Goal: Task Accomplishment & Management: Manage account settings

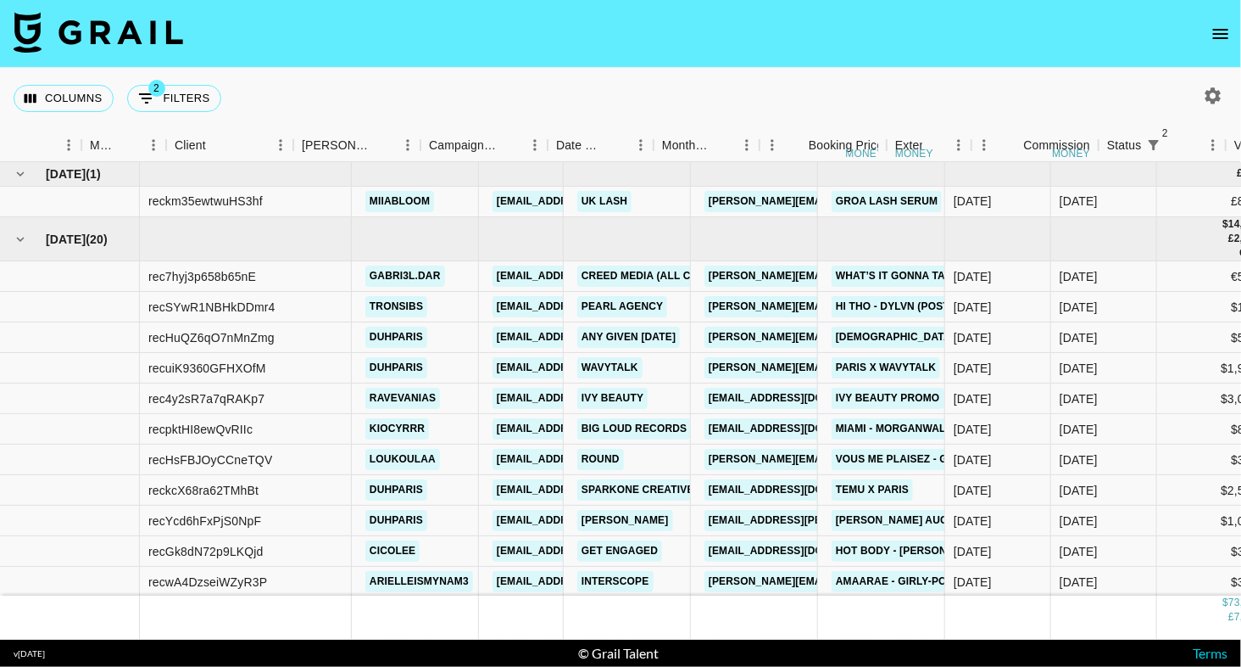
scroll to position [0, 397]
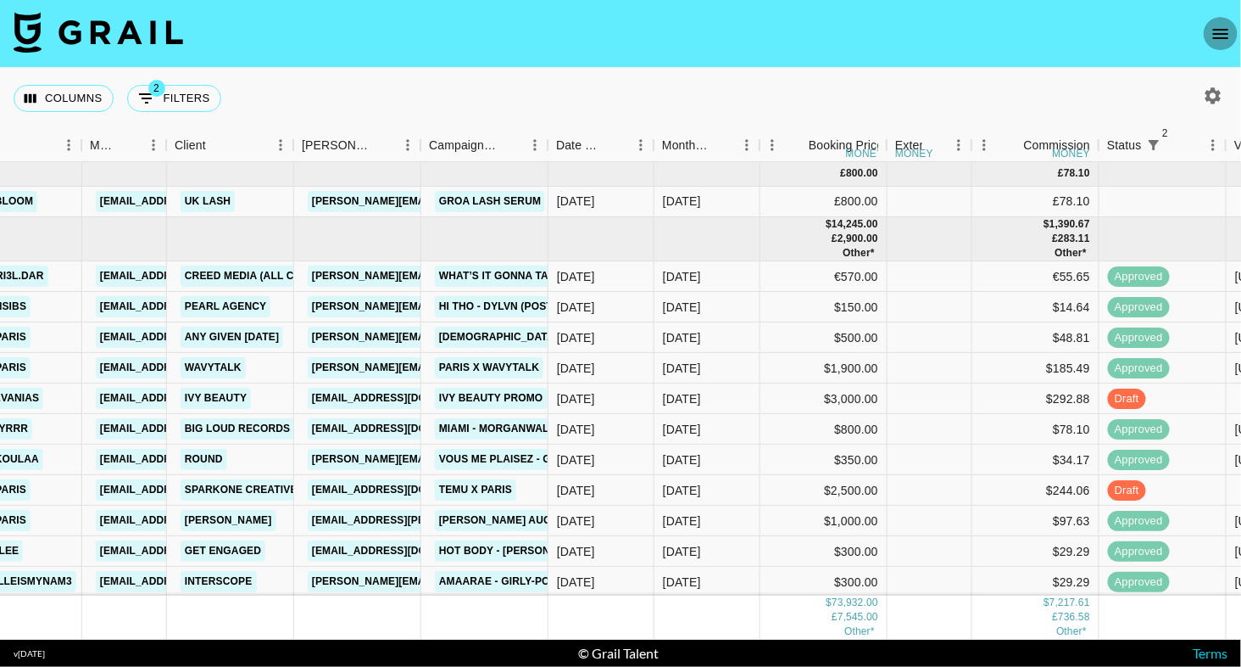
click at [1215, 38] on icon "open drawer" at bounding box center [1221, 34] width 20 height 20
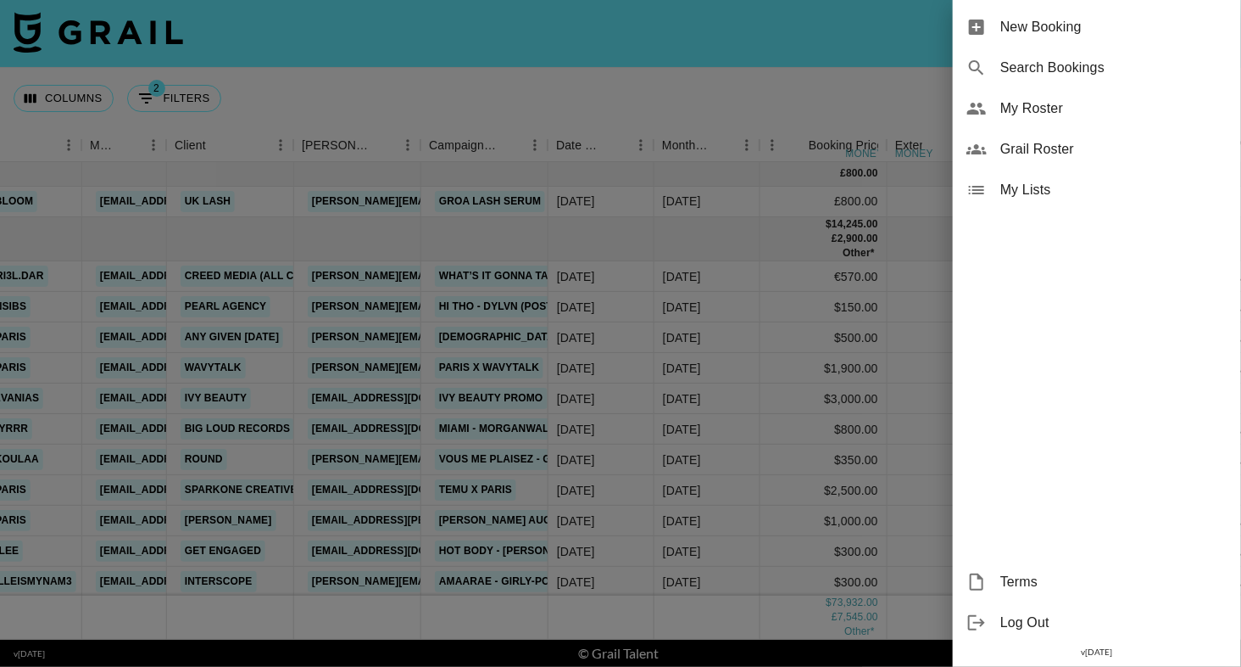
click at [1108, 108] on span "My Roster" at bounding box center [1114, 108] width 227 height 20
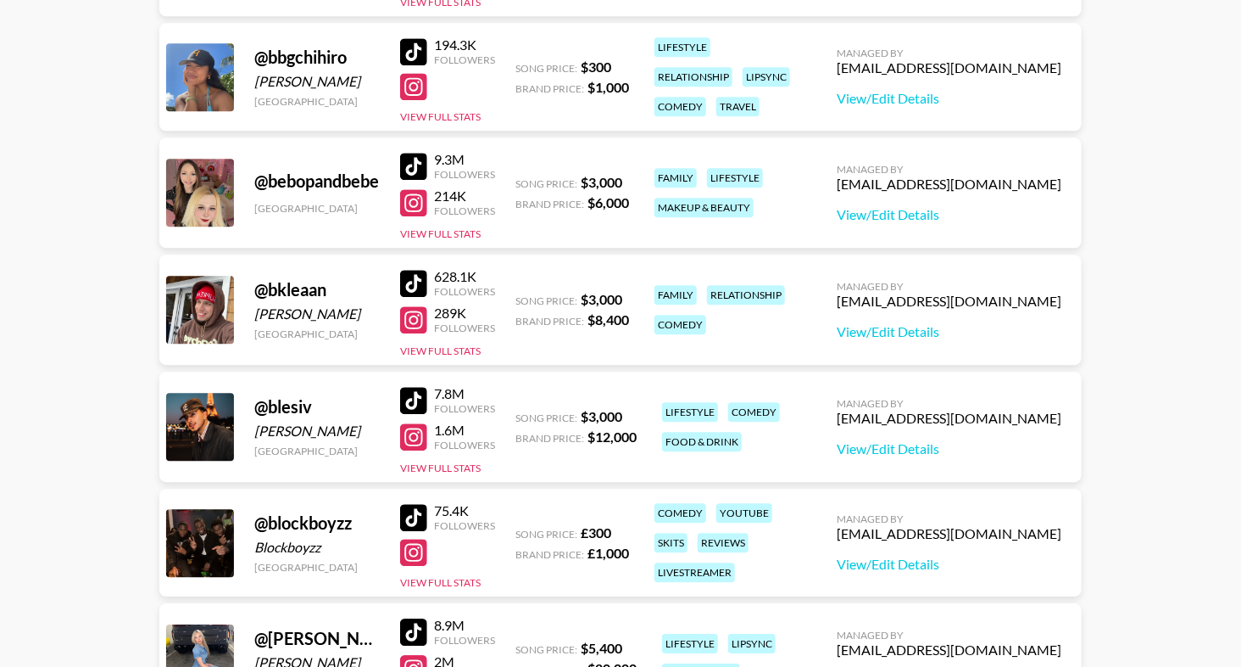
scroll to position [1869, 0]
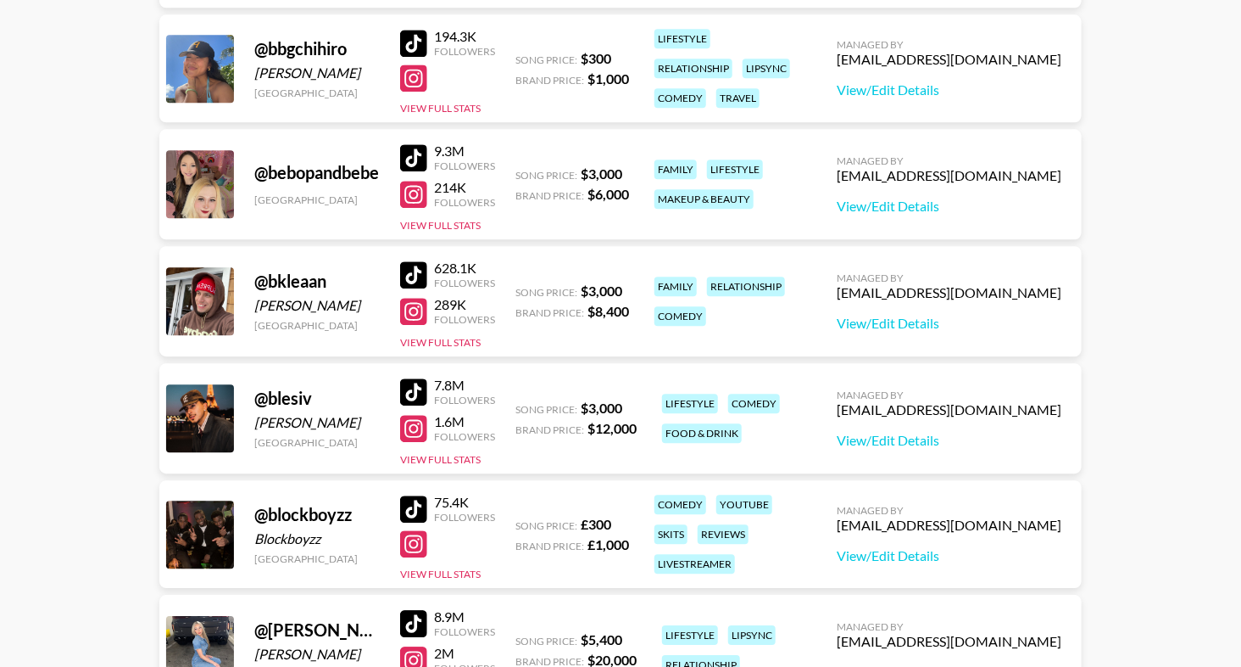
click at [422, 391] on div at bounding box center [413, 391] width 27 height 27
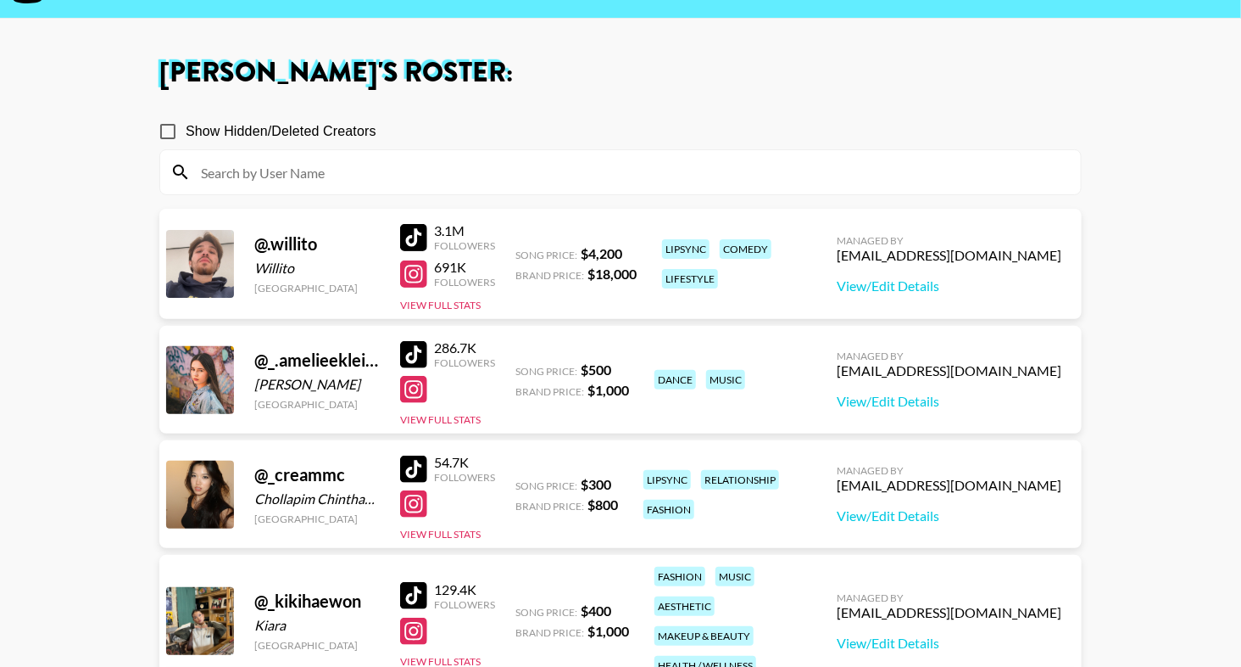
scroll to position [0, 0]
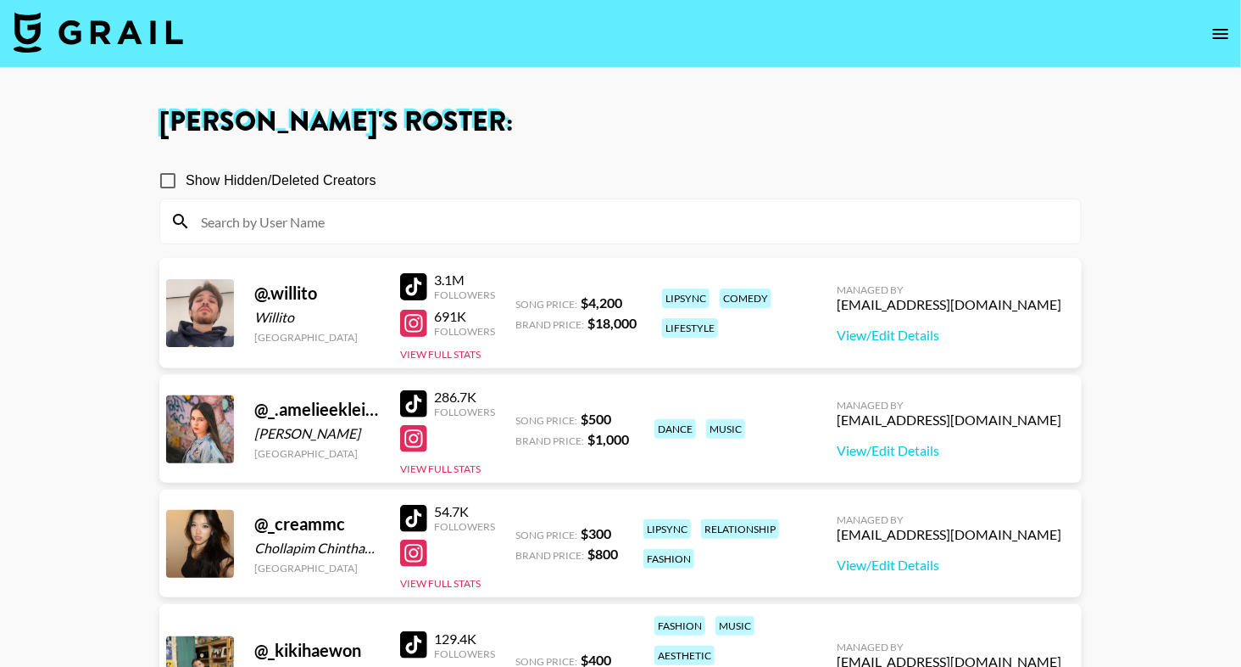
click at [394, 212] on input at bounding box center [631, 221] width 880 height 27
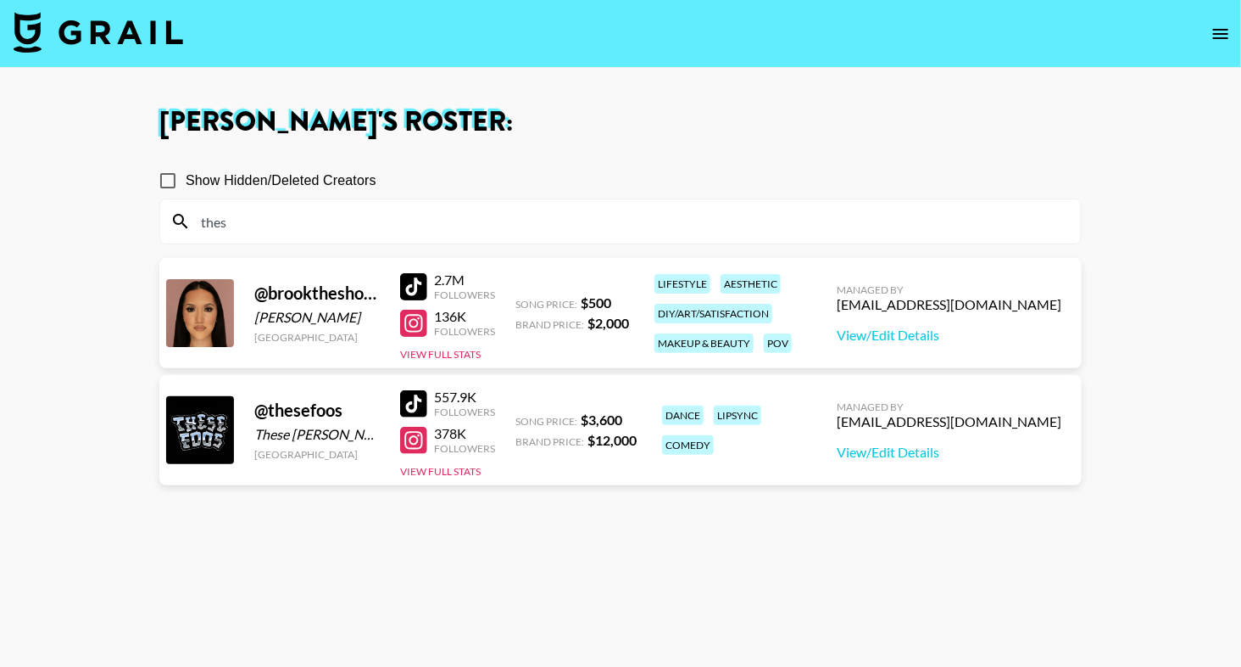
click at [410, 406] on div at bounding box center [413, 403] width 27 height 27
click at [321, 232] on input "thes" at bounding box center [631, 221] width 880 height 27
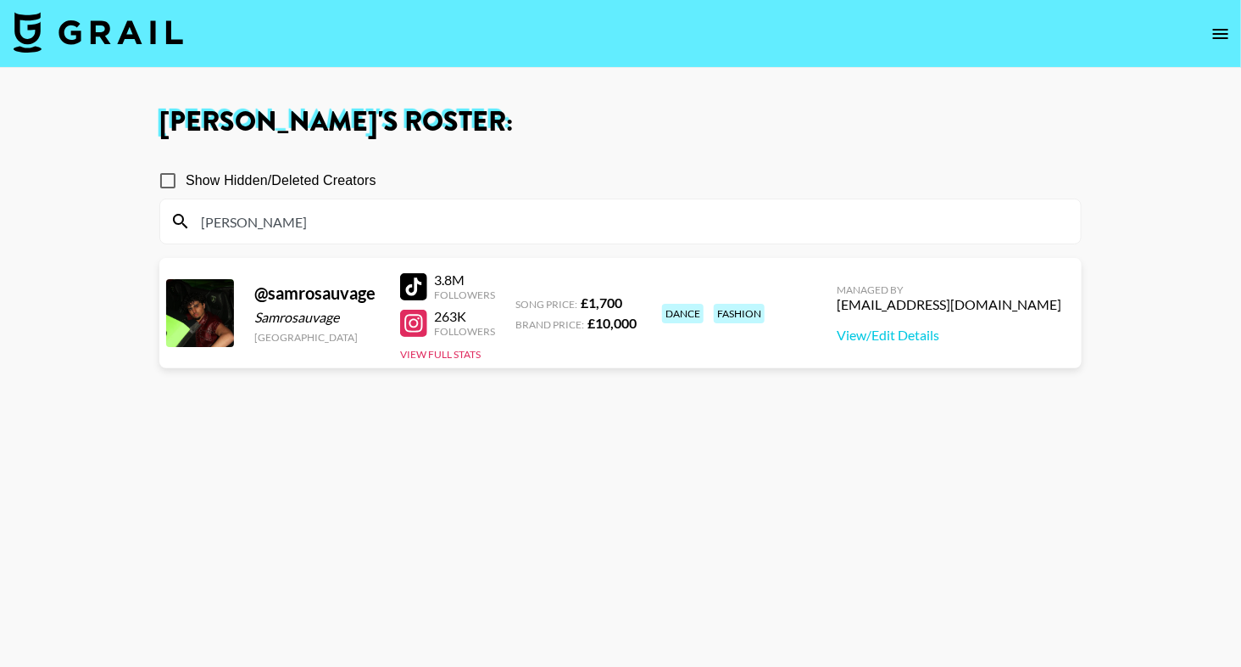
click at [616, 112] on h1 "Eve Hartney 's Roster:" at bounding box center [620, 122] width 923 height 27
click at [413, 292] on div at bounding box center [413, 286] width 27 height 27
click at [378, 241] on div "sam" at bounding box center [620, 221] width 921 height 44
click at [383, 220] on input "sam" at bounding box center [631, 221] width 880 height 27
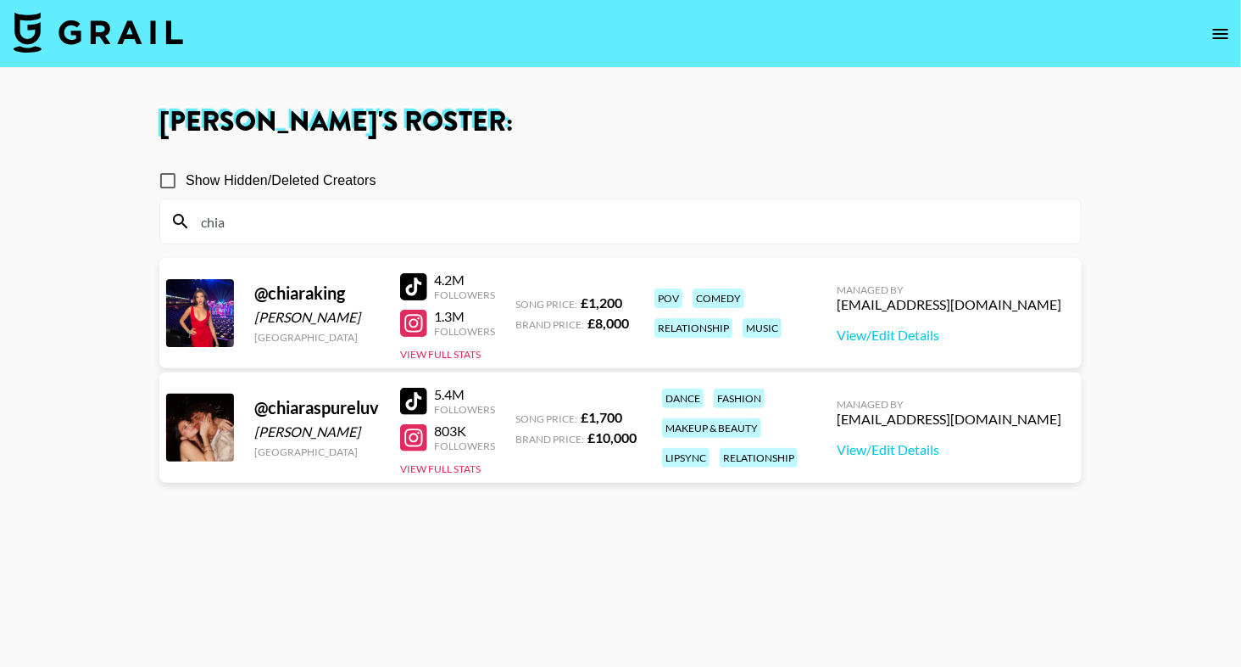
type input "chia"
click at [516, 159] on section "Show Hidden/Deleted Creators chia" at bounding box center [620, 196] width 923 height 95
click at [421, 394] on div at bounding box center [413, 401] width 27 height 27
click at [256, 215] on input "chia" at bounding box center [631, 221] width 880 height 27
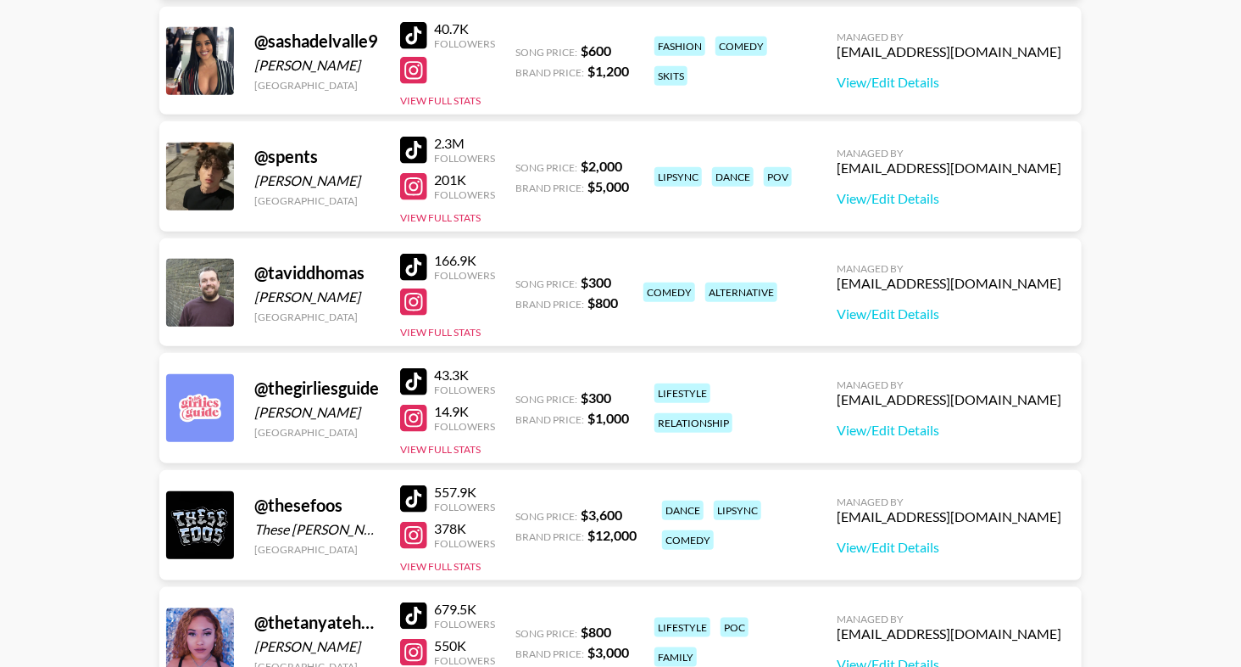
scroll to position [8848, 0]
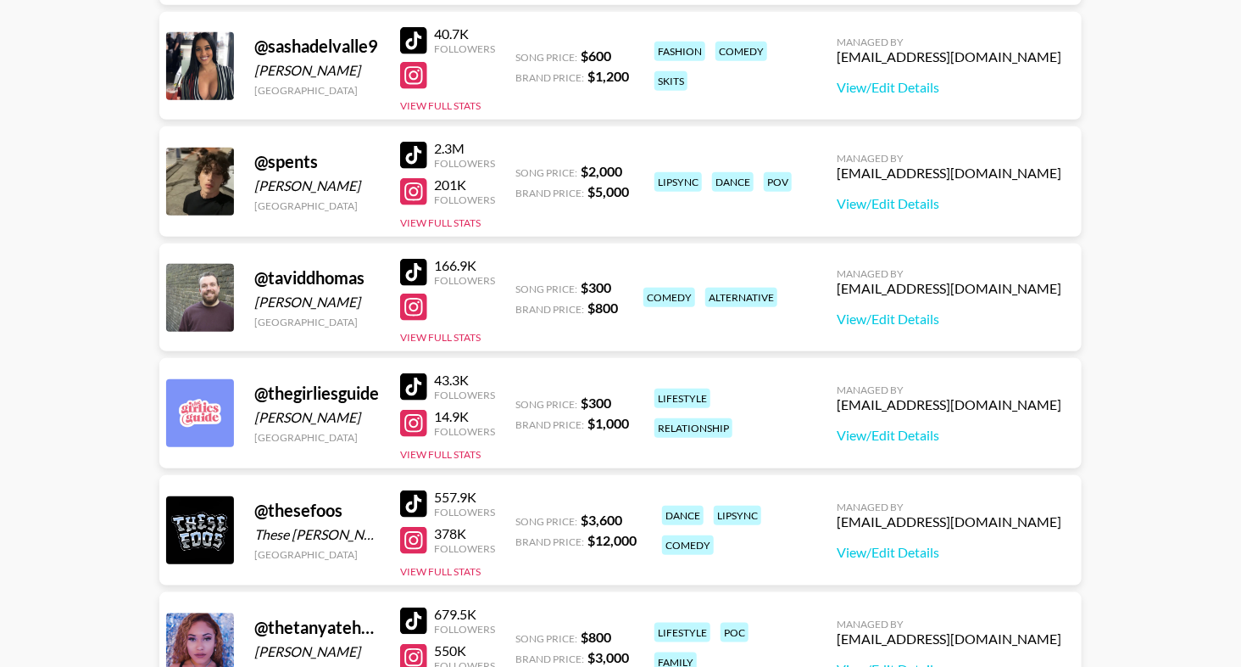
click at [409, 148] on div at bounding box center [413, 155] width 27 height 27
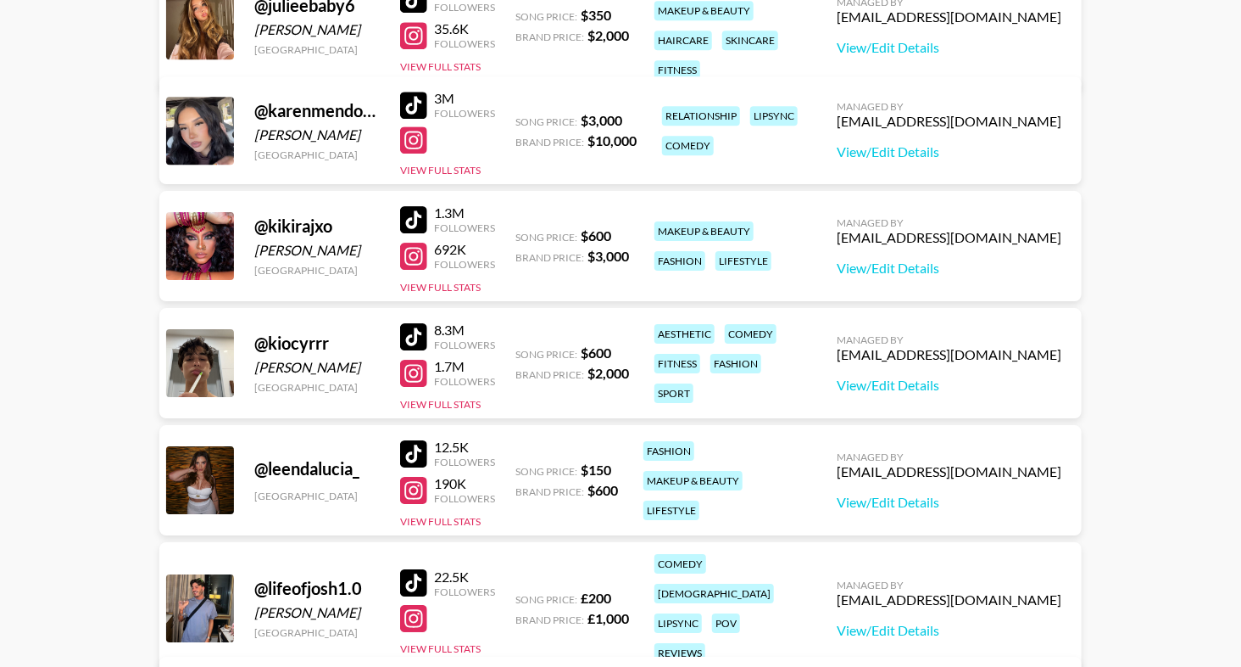
scroll to position [5024, 0]
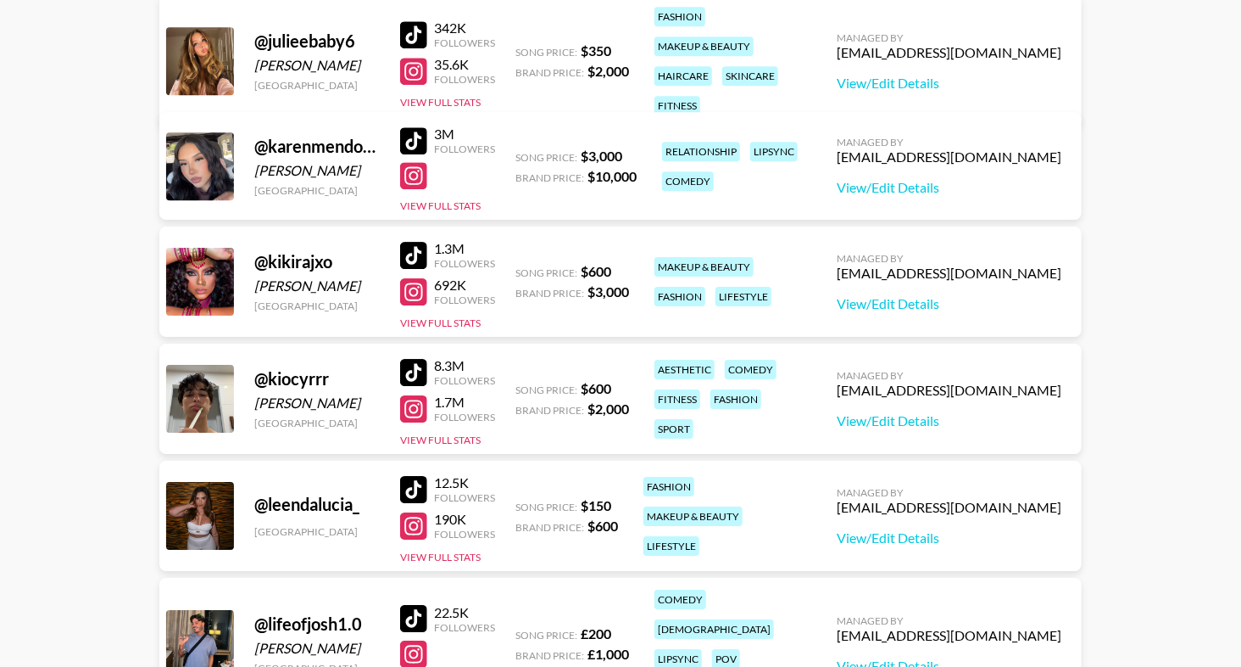
click at [408, 372] on div at bounding box center [413, 372] width 27 height 27
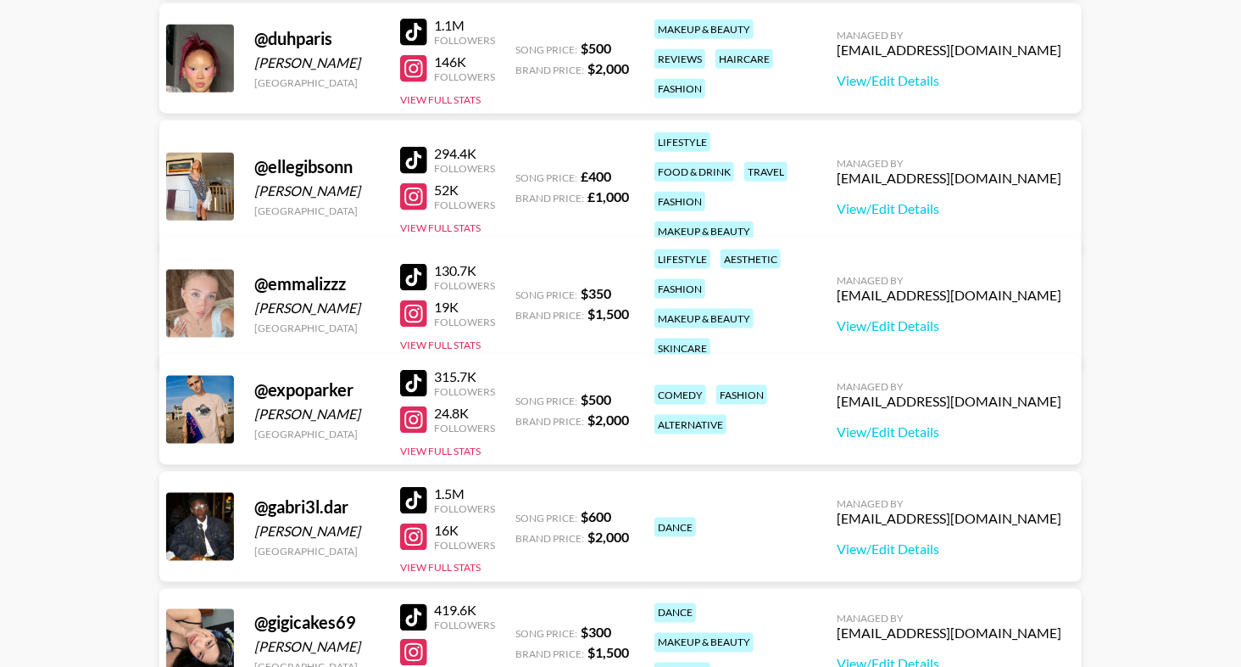
scroll to position [3589, 0]
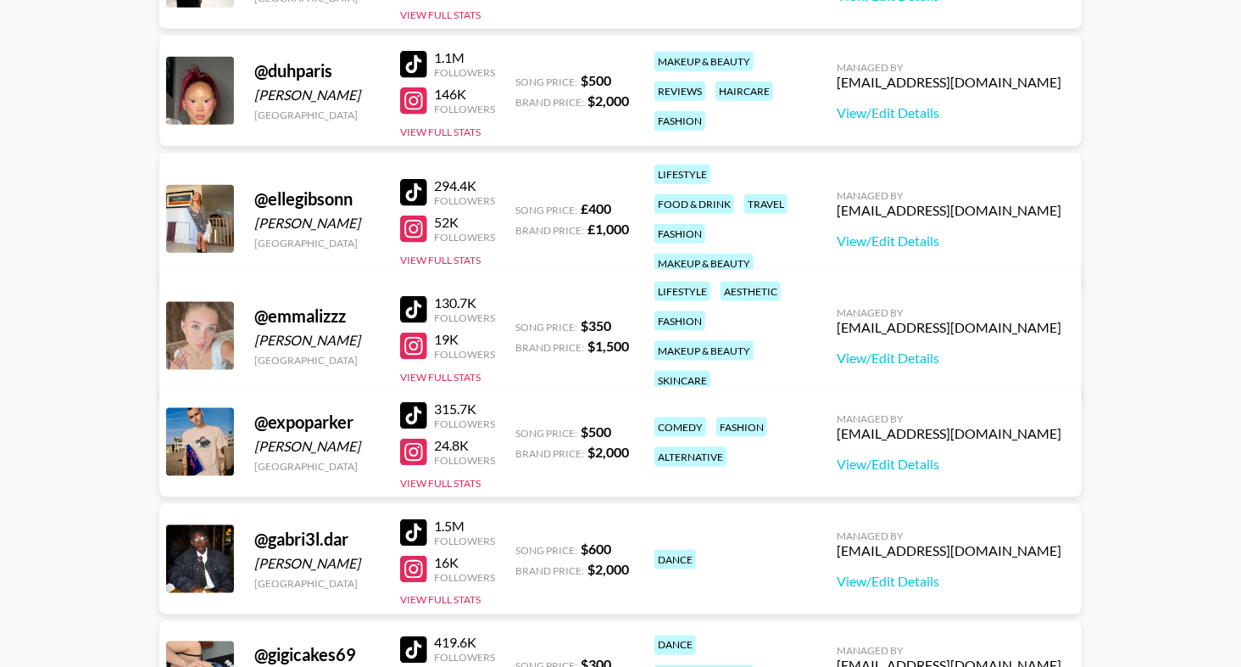
click at [408, 410] on div at bounding box center [413, 415] width 27 height 27
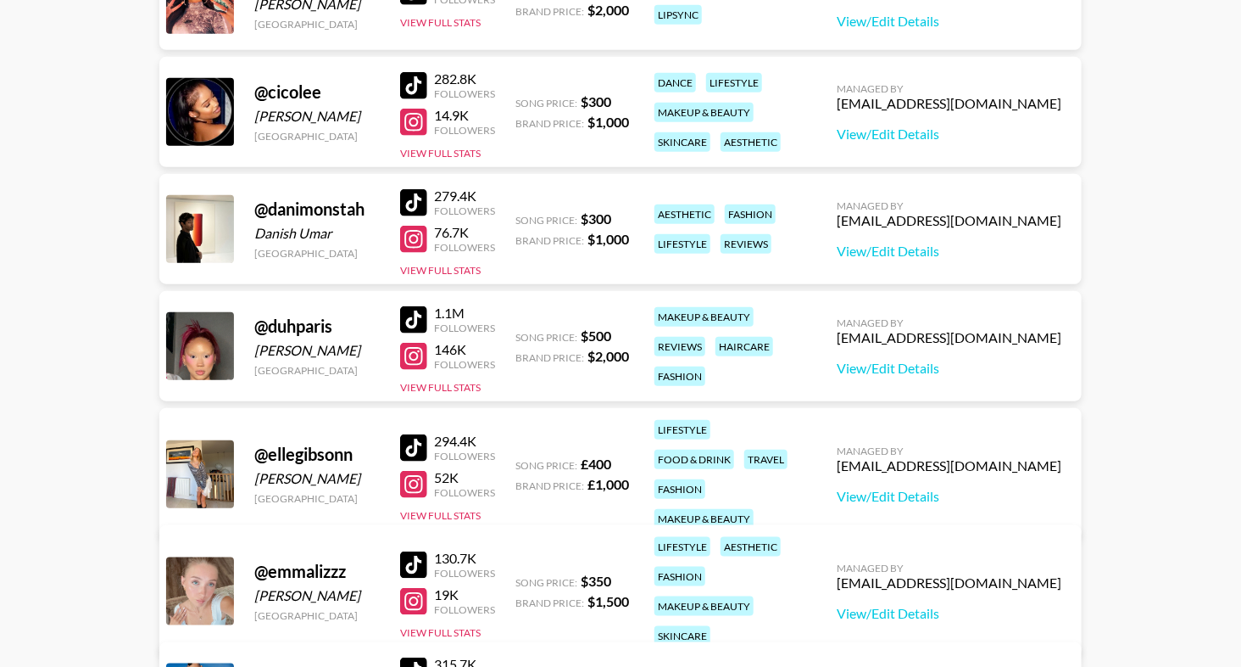
scroll to position [3333, 0]
click at [411, 323] on div at bounding box center [413, 320] width 27 height 27
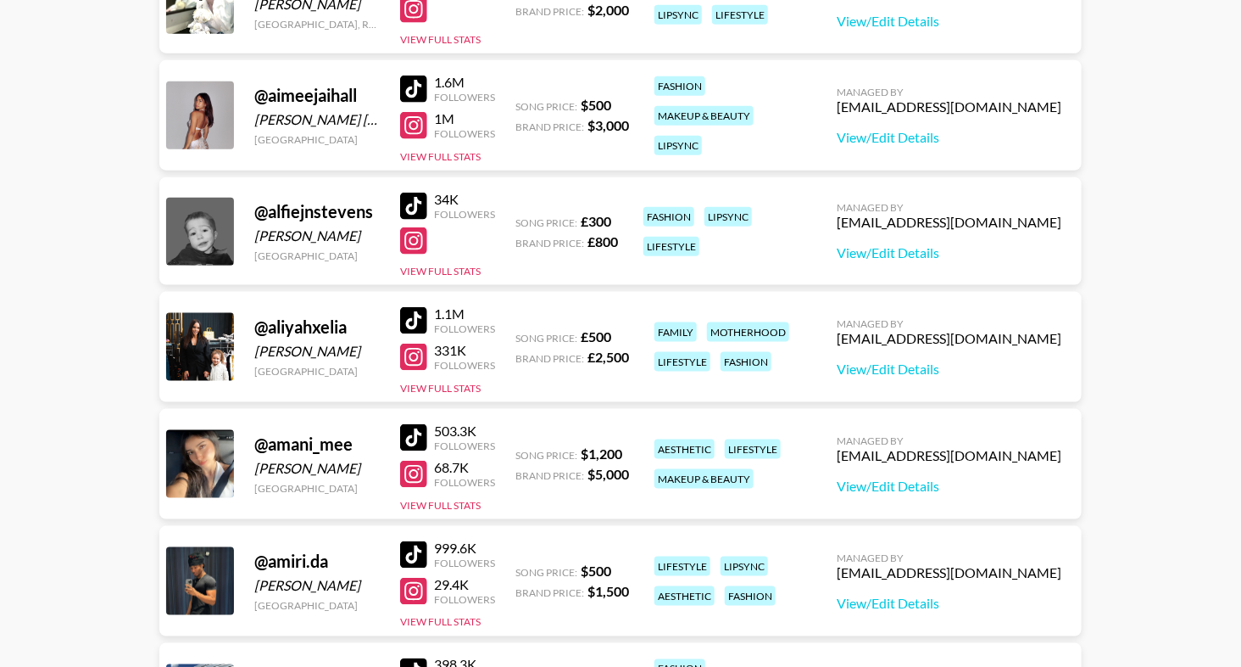
scroll to position [0, 0]
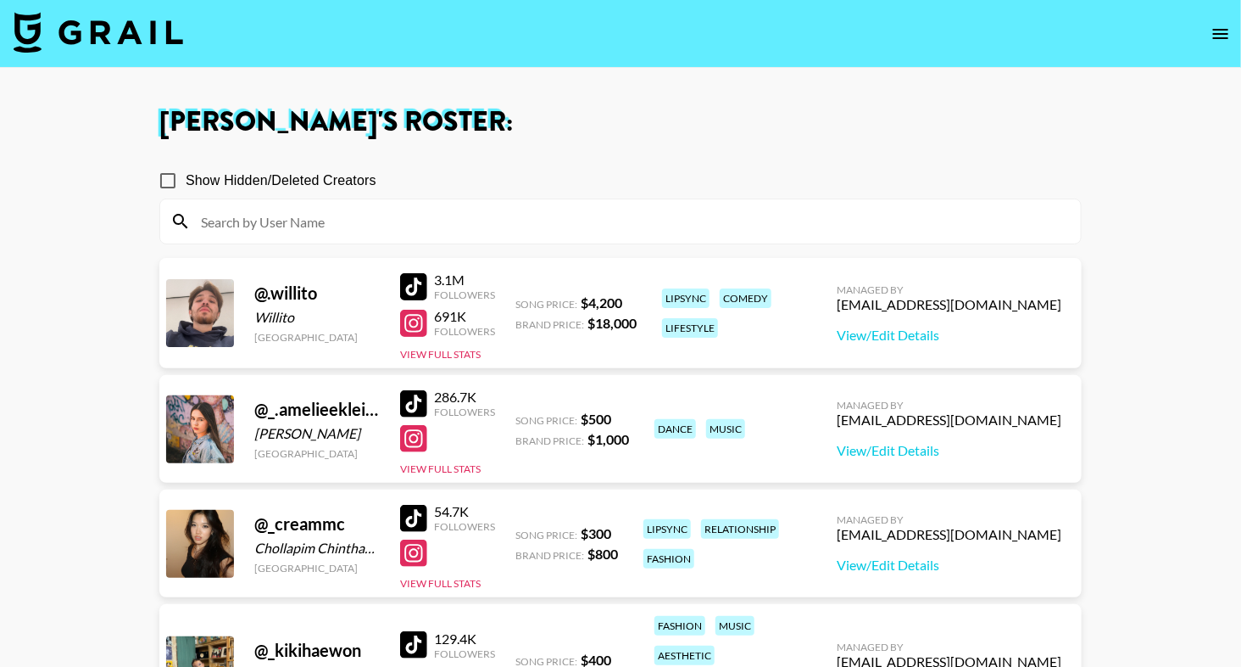
click at [339, 220] on input at bounding box center [631, 221] width 880 height 27
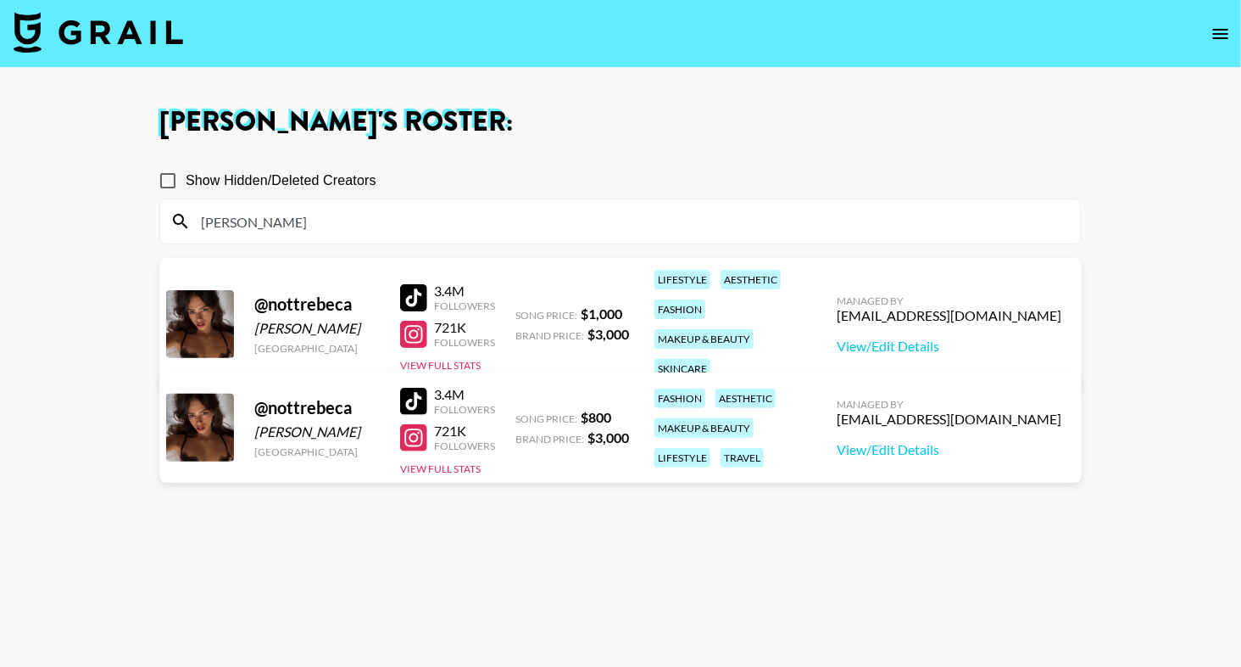
type input "nott"
click at [945, 449] on link "View/Edit Details" at bounding box center [949, 449] width 225 height 17
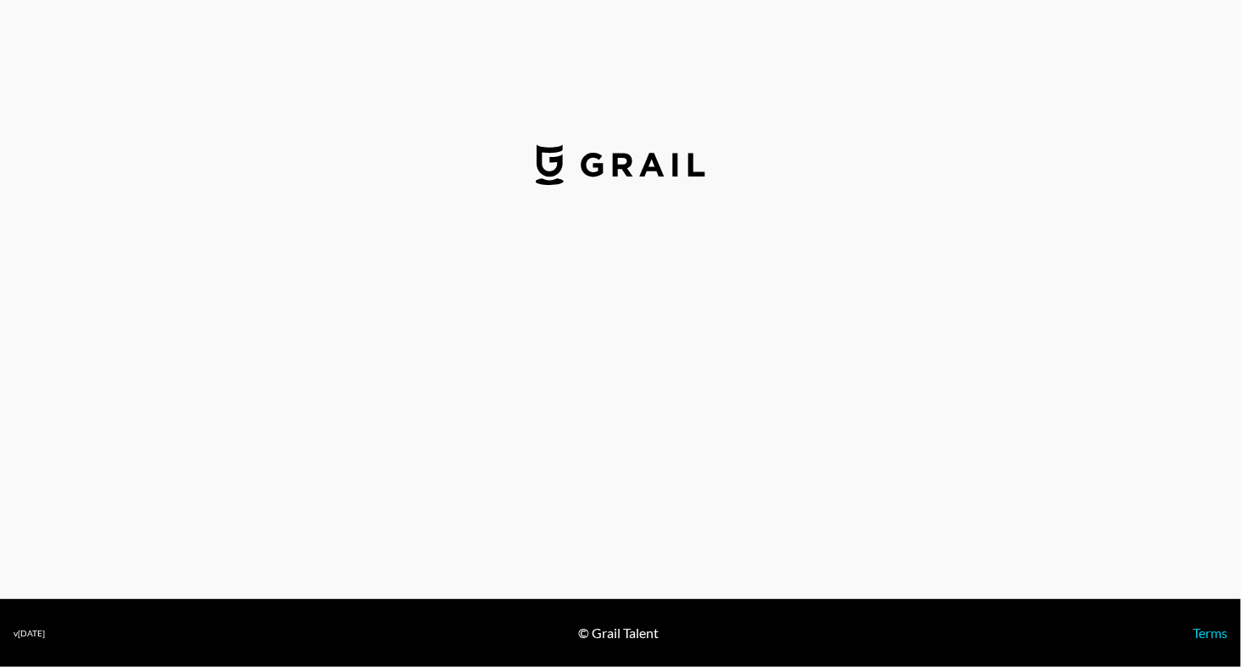
select select "USD"
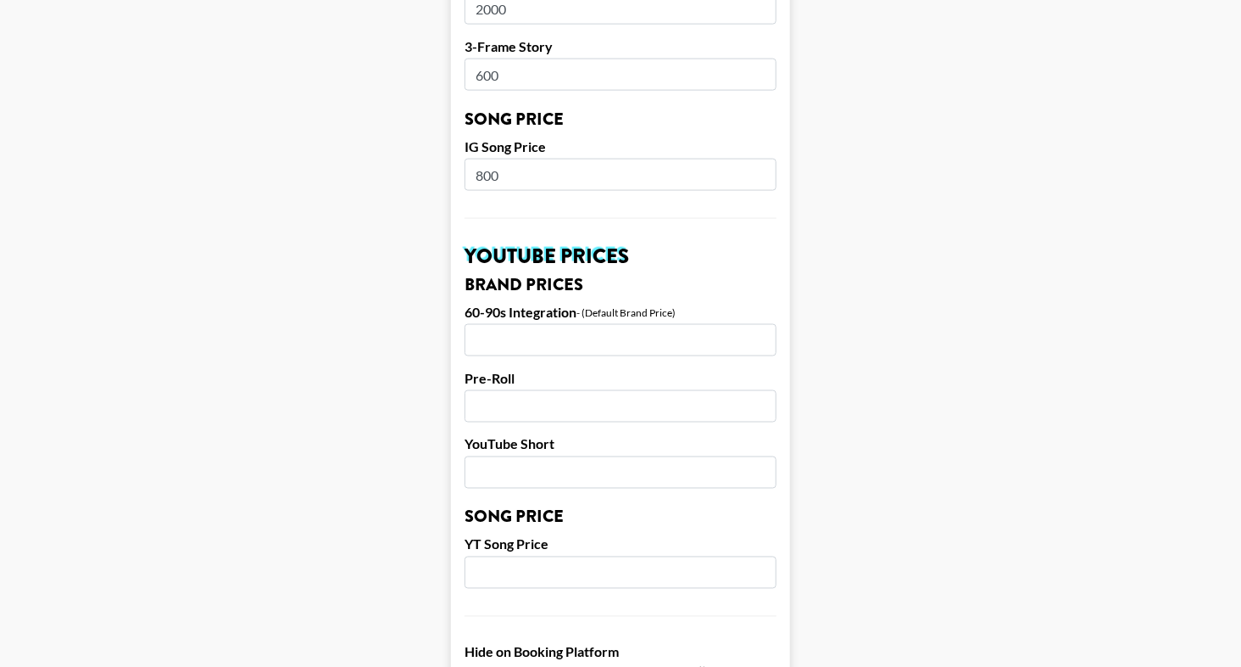
scroll to position [1582, 0]
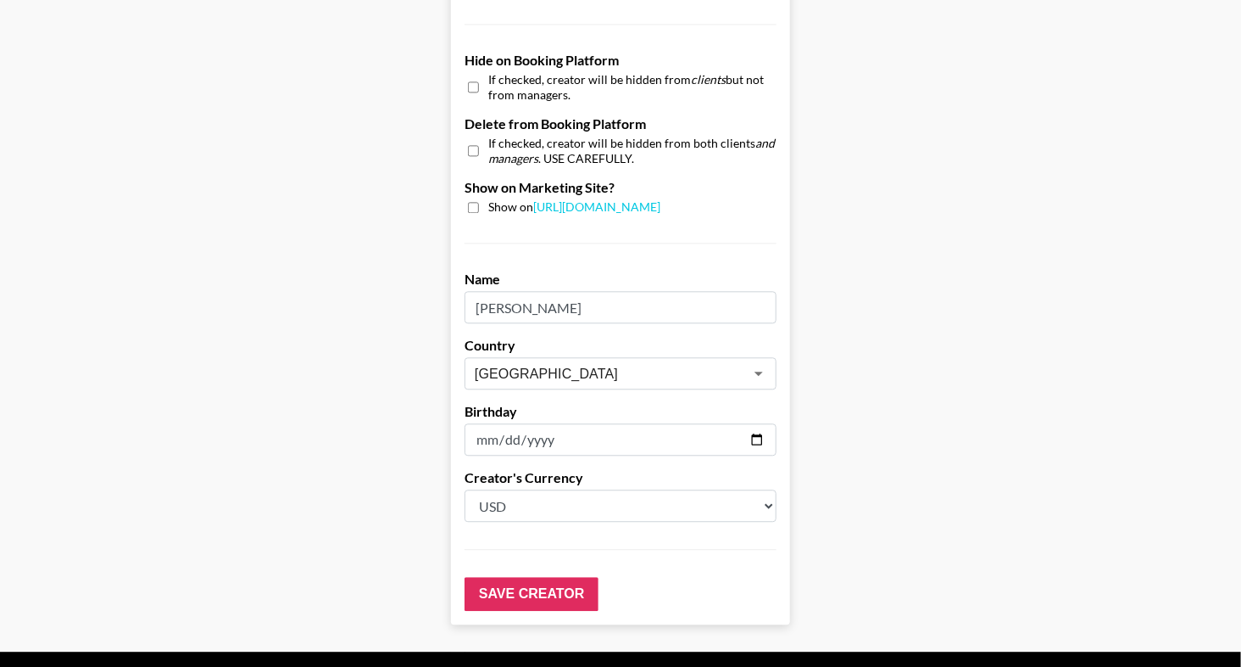
click at [467, 148] on div "If checked, creator will be hidden from both clients and managers . USE CAREFUL…" at bounding box center [621, 151] width 312 height 30
click at [473, 147] on input "checkbox" at bounding box center [473, 150] width 11 height 25
checkbox input "true"
click at [475, 79] on input "checkbox" at bounding box center [473, 87] width 11 height 25
checkbox input "true"
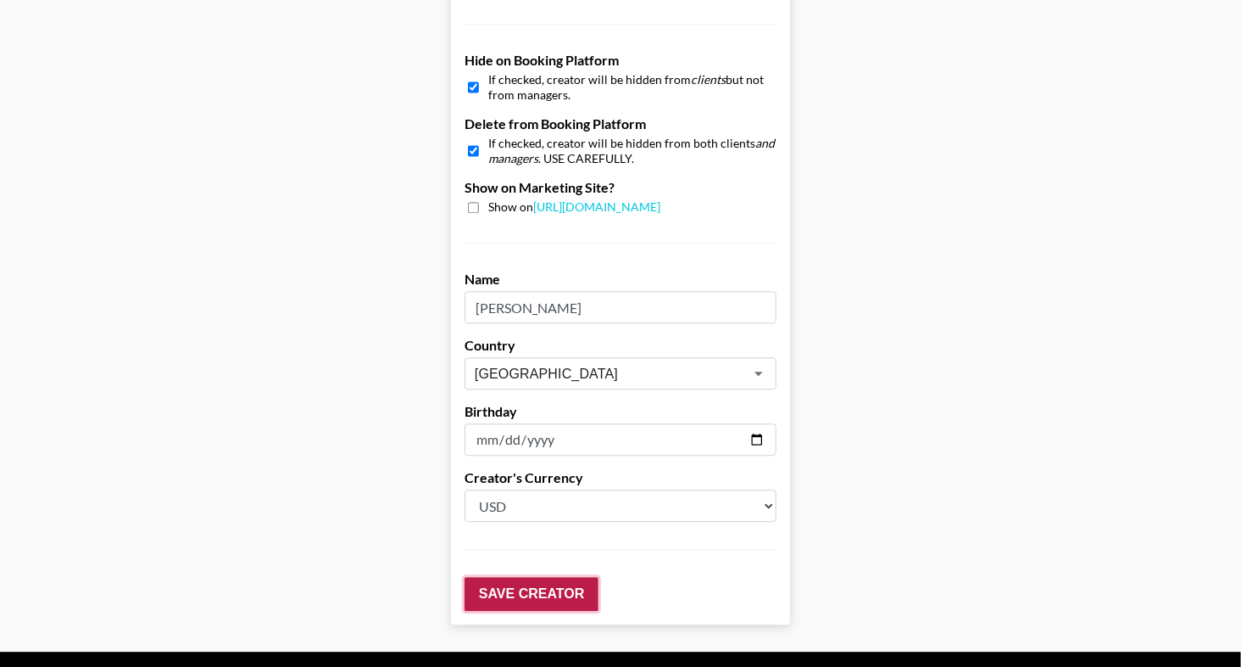
click at [527, 582] on input "Save Creator" at bounding box center [532, 594] width 134 height 34
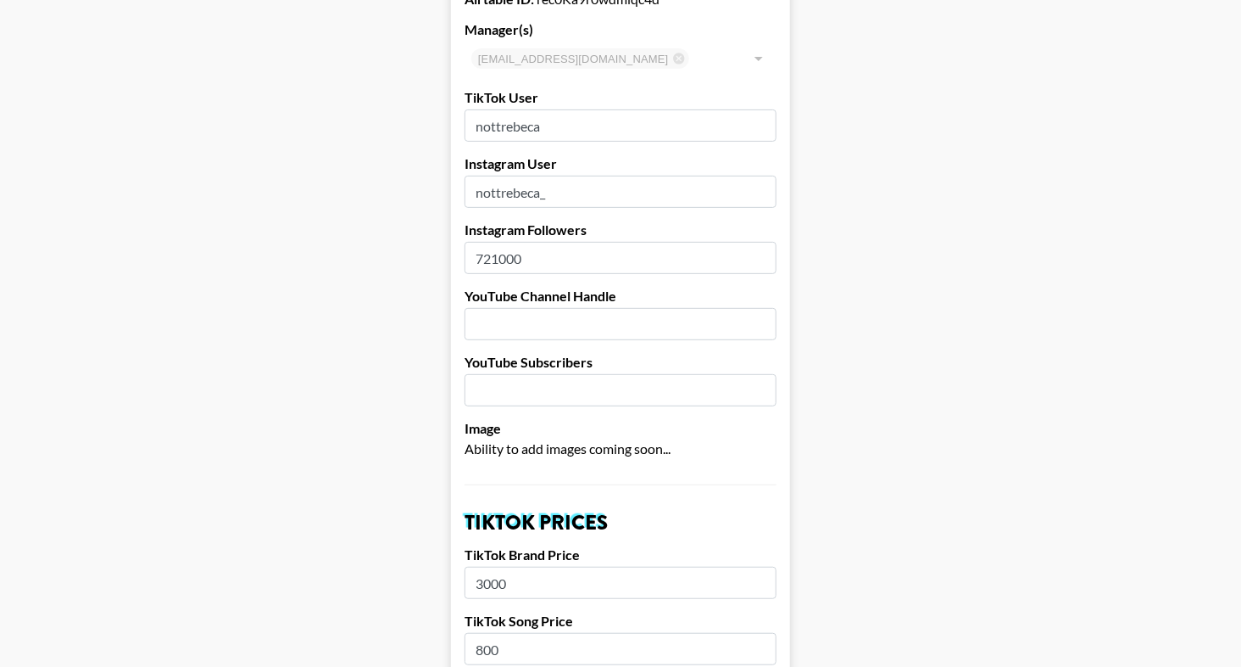
scroll to position [0, 0]
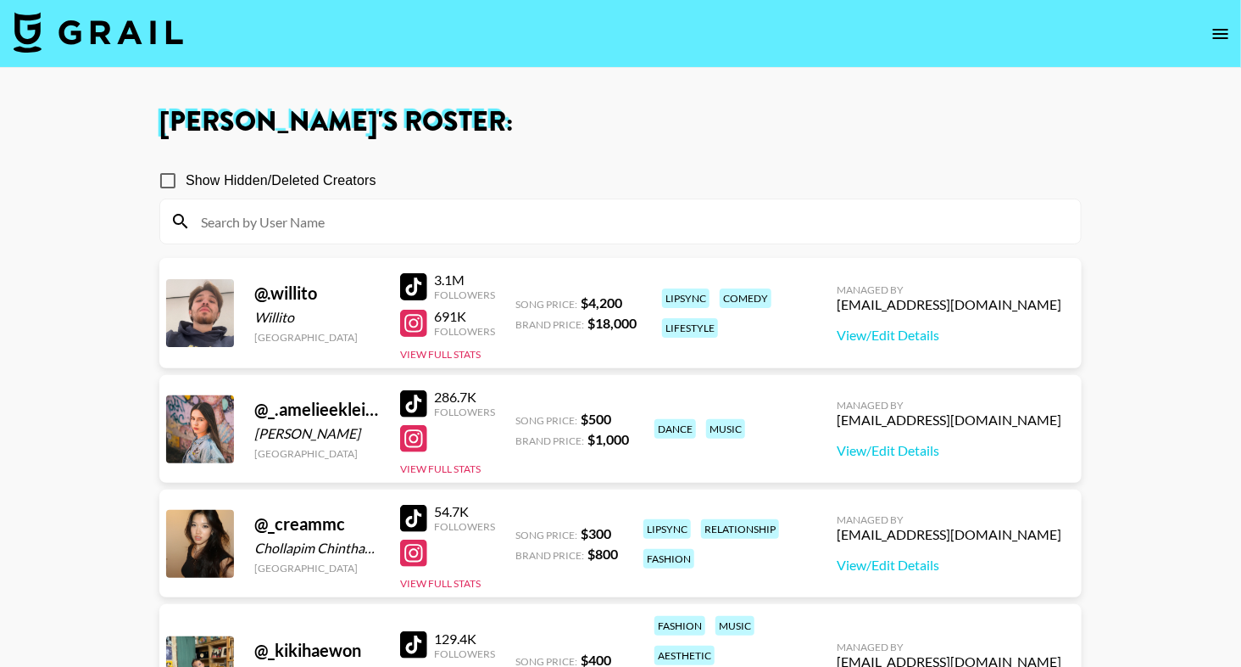
click at [276, 234] on div at bounding box center [620, 221] width 921 height 44
click at [293, 214] on input at bounding box center [631, 221] width 880 height 27
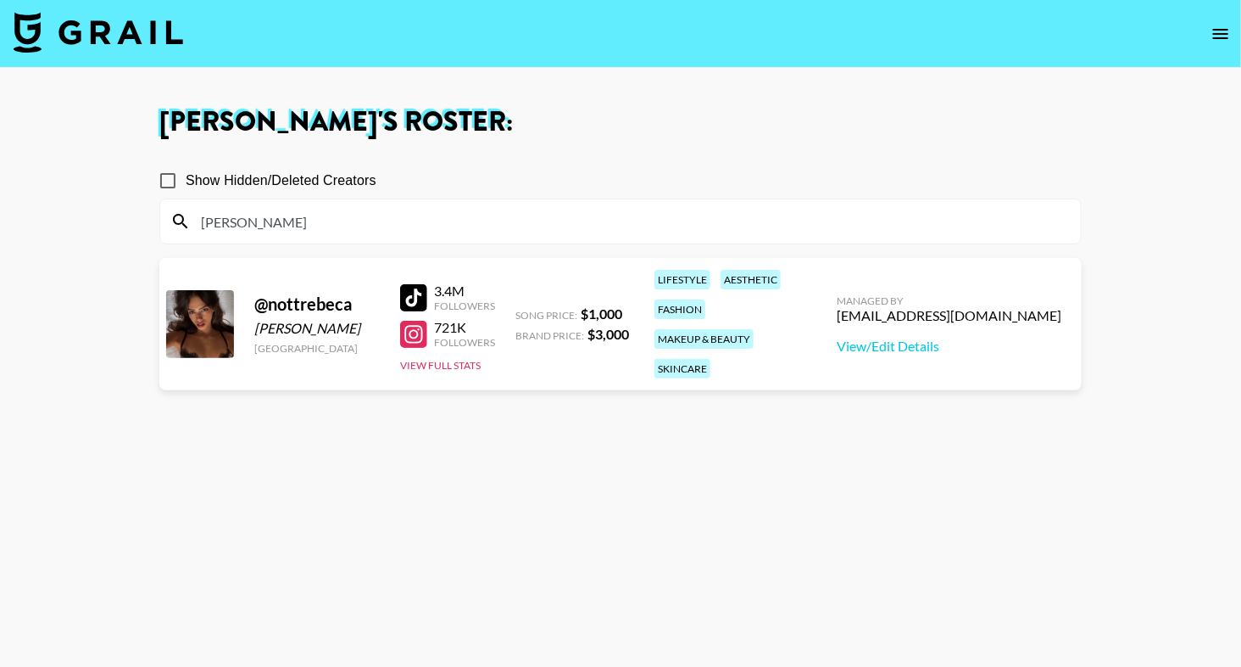
type input "nott"
click at [96, 40] on img at bounding box center [99, 32] width 170 height 41
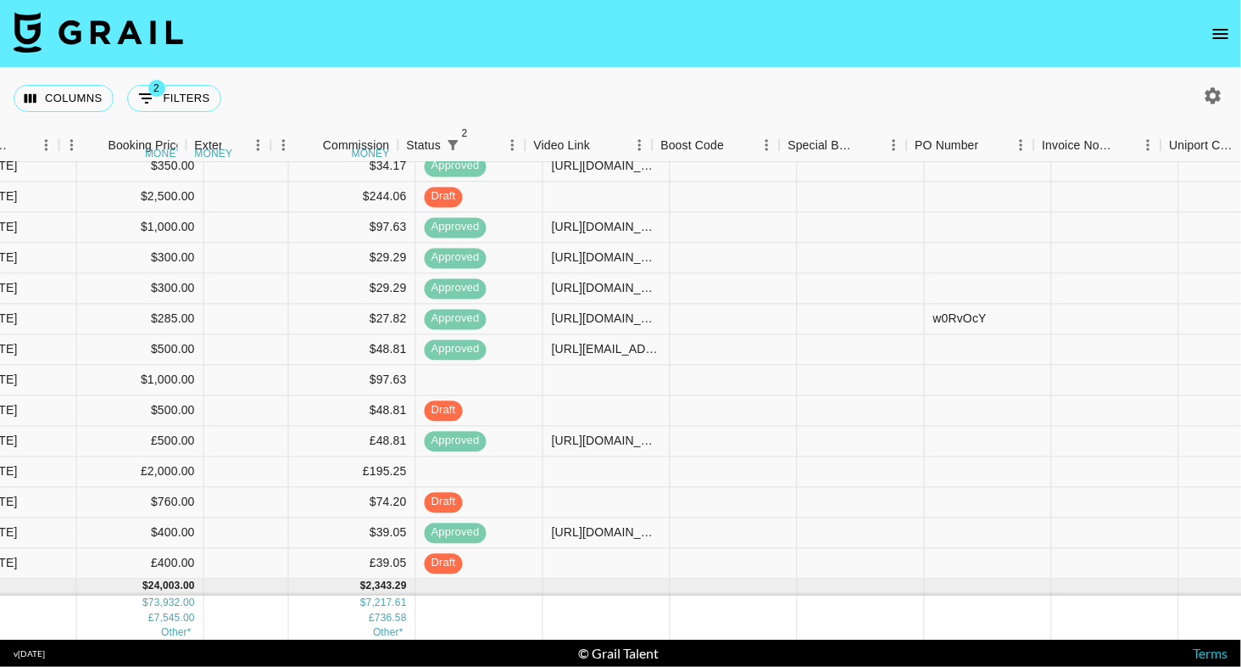
scroll to position [293, 1098]
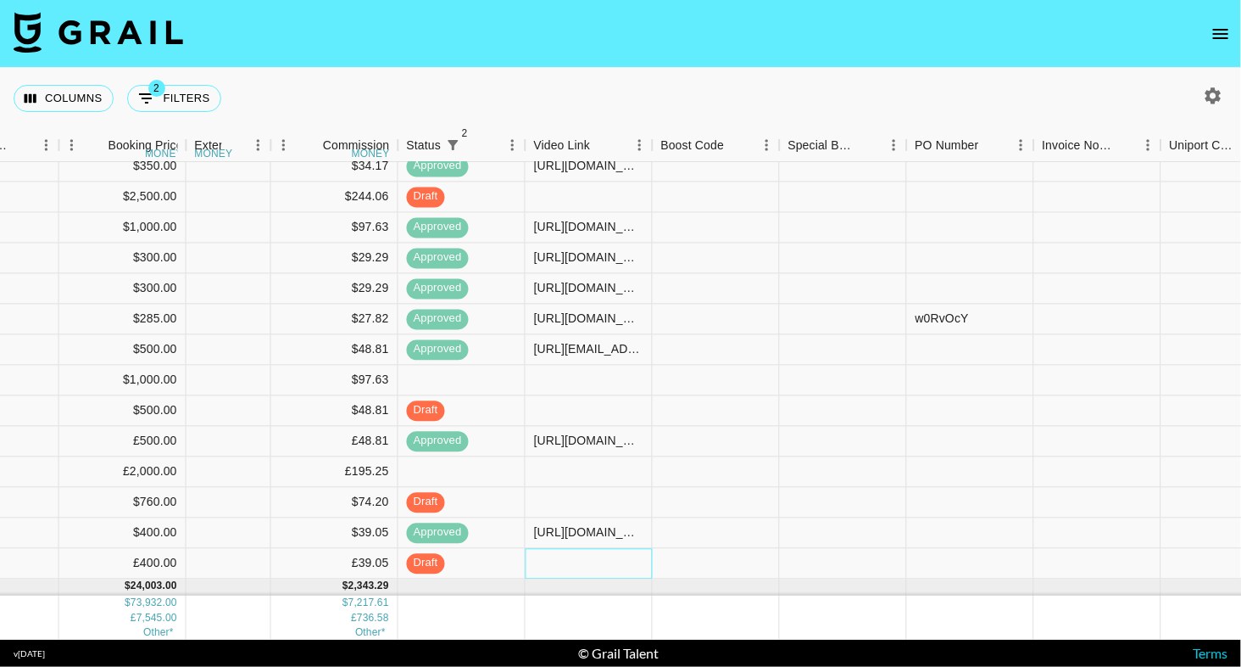
click at [568, 552] on div at bounding box center [589, 564] width 127 height 31
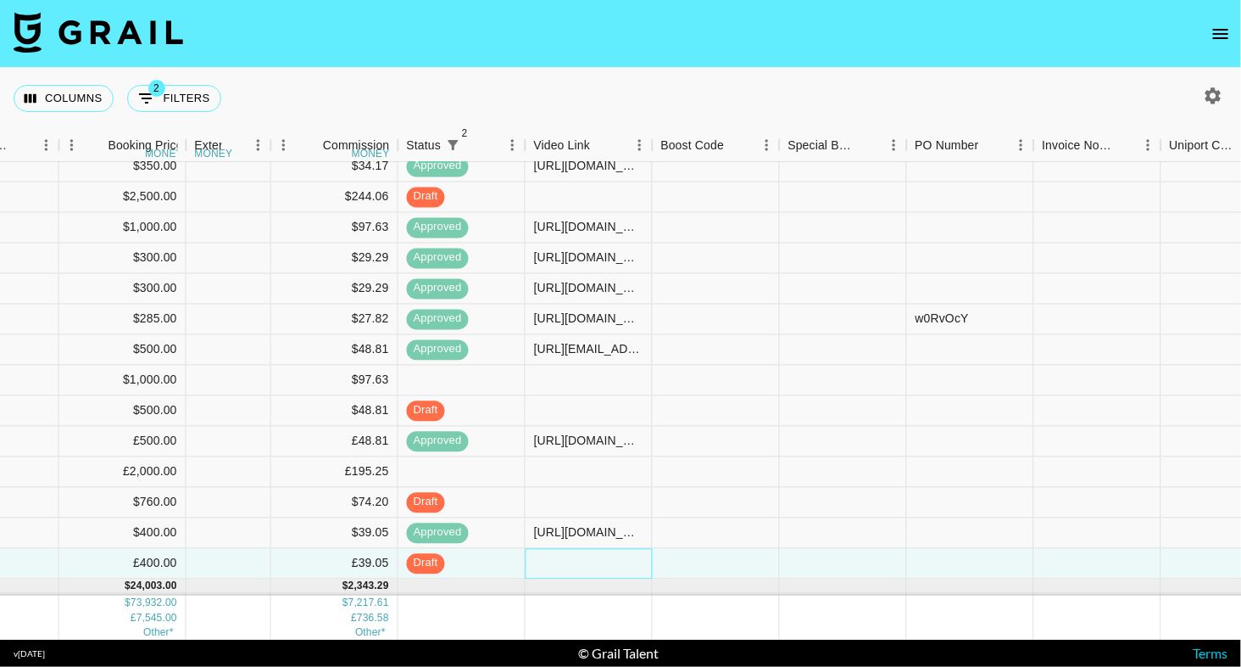
click at [568, 552] on div at bounding box center [589, 564] width 127 height 31
type input "https://www.tiktok.com/@miiabloom/video/7539949848481762562"
click at [779, 68] on div "Columns 2 Filters + Booking" at bounding box center [620, 98] width 1241 height 61
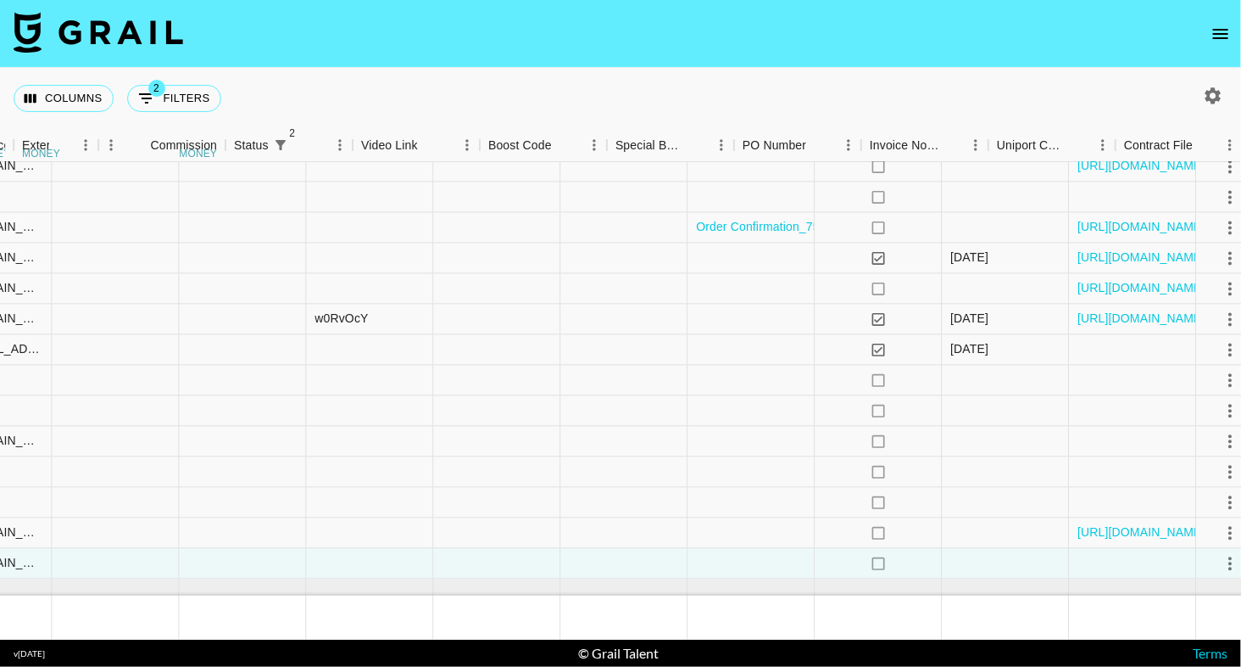
scroll to position [293, 1721]
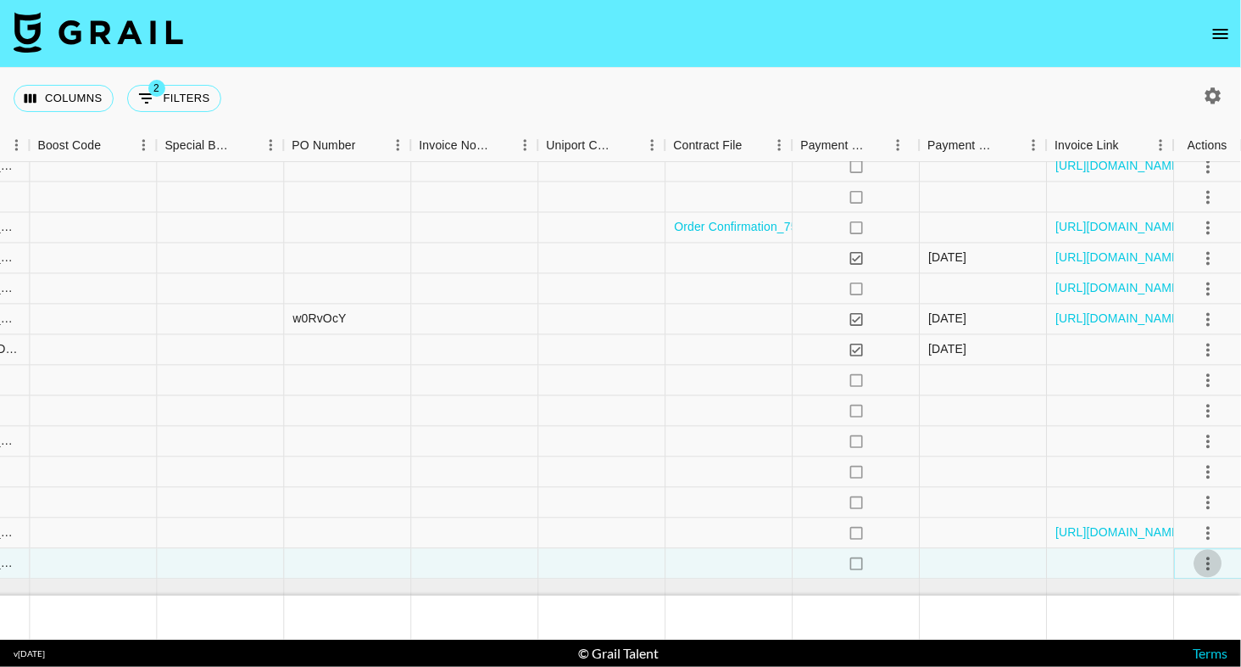
click at [1208, 557] on icon "select merge strategy" at bounding box center [1208, 563] width 3 height 14
click at [1191, 529] on div "Approve" at bounding box center [1171, 526] width 52 height 20
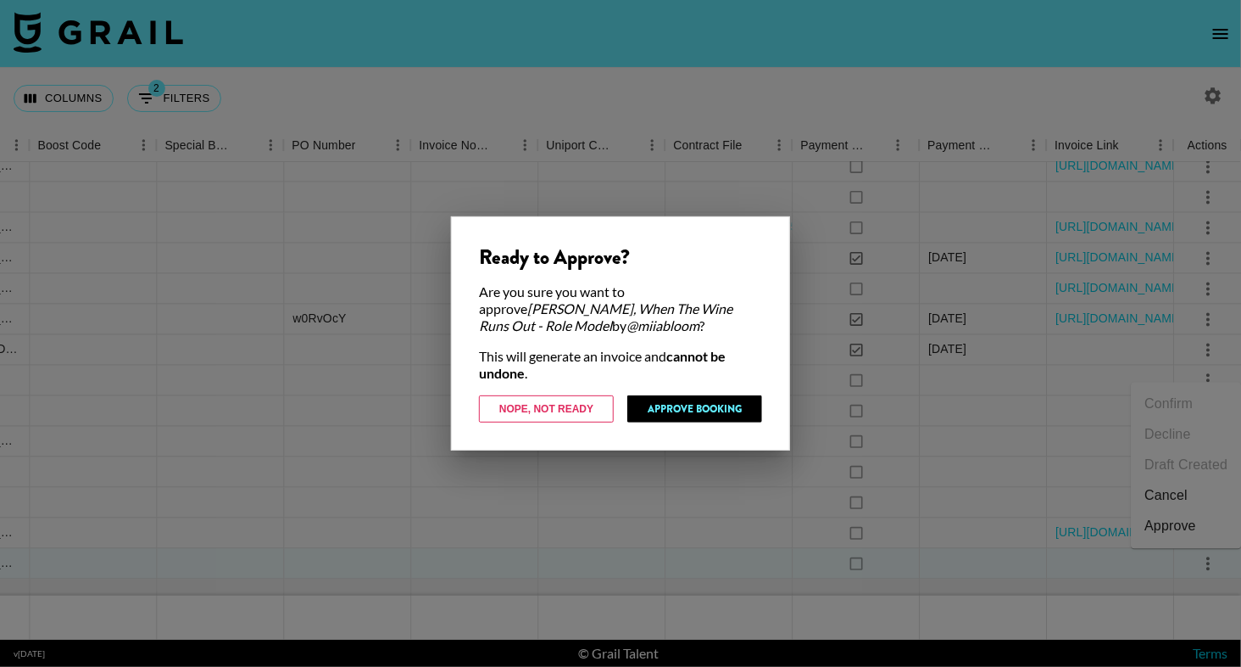
click at [691, 422] on div "Ready to Approve? Are you sure you want to approve Sally, When The Wine Runs Ou…" at bounding box center [620, 333] width 339 height 234
click at [719, 403] on button "Approve Booking" at bounding box center [695, 408] width 135 height 27
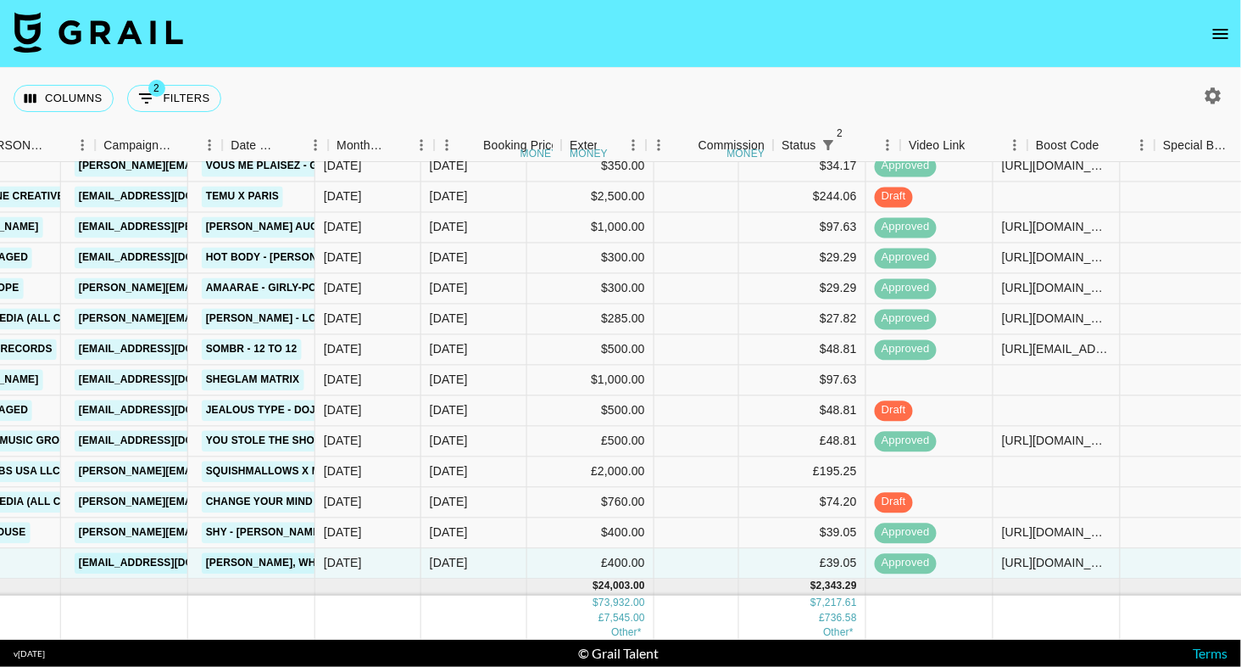
scroll to position [293, 526]
